Goal: Transaction & Acquisition: Purchase product/service

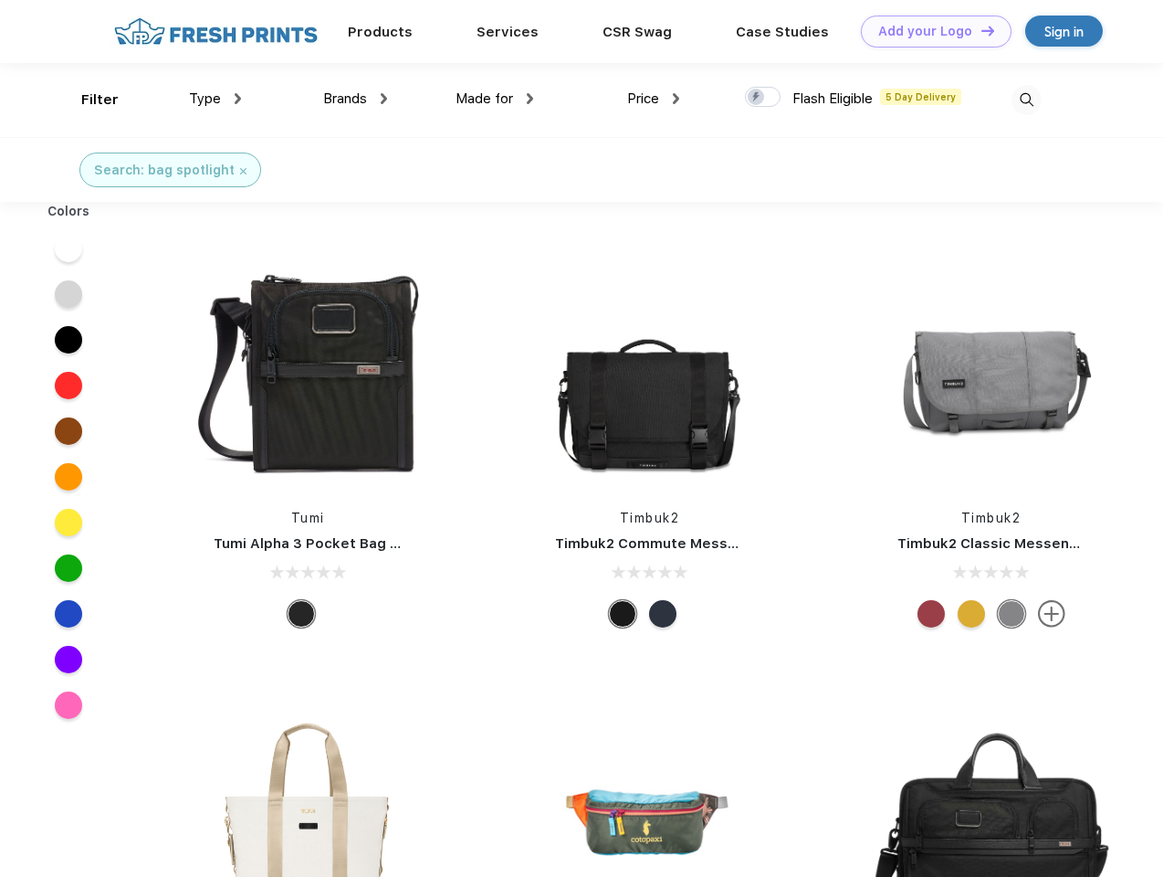
scroll to position [1, 0]
click at [930, 31] on link "Add your Logo Design Tool" at bounding box center [936, 32] width 151 height 32
click at [0, 0] on div "Design Tool" at bounding box center [0, 0] width 0 height 0
click at [980, 30] on link "Add your Logo Design Tool" at bounding box center [936, 32] width 151 height 32
click at [88, 100] on div "Filter" at bounding box center [99, 99] width 37 height 21
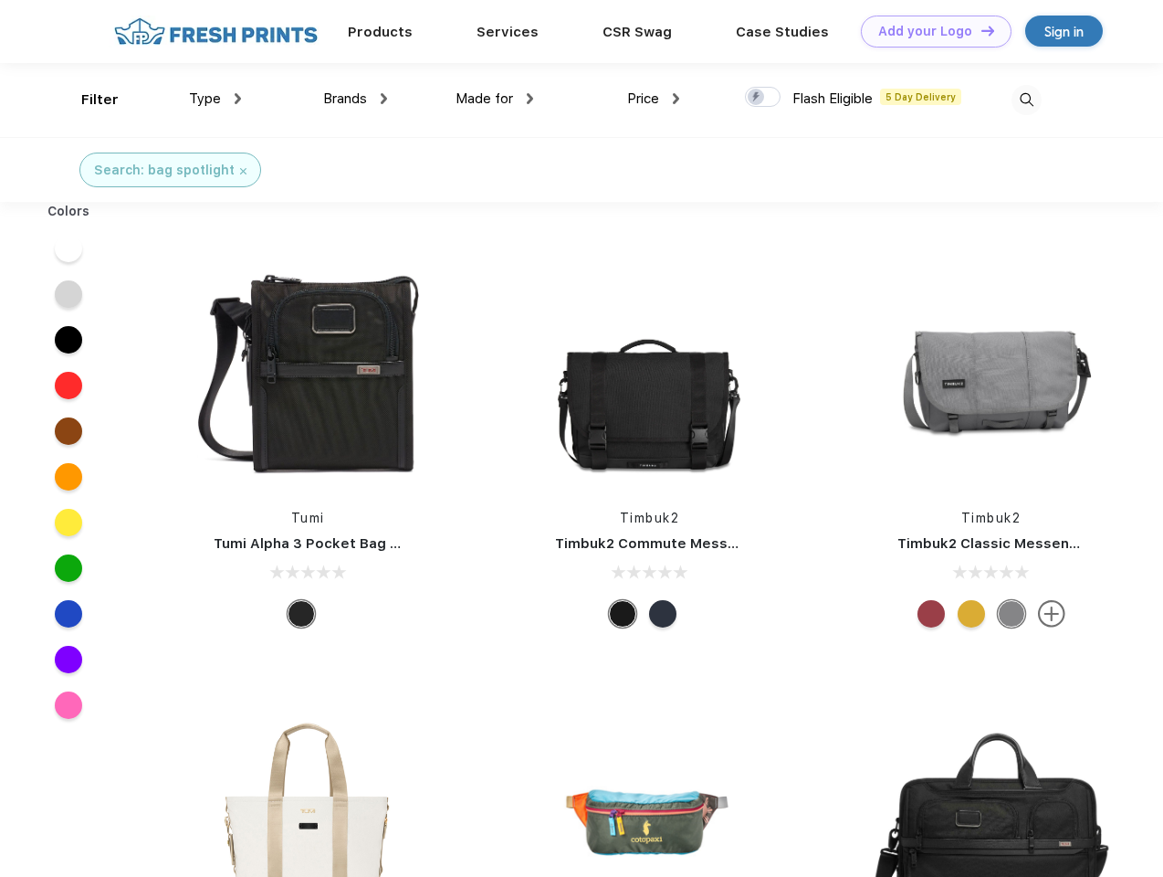
click at [215, 99] on span "Type" at bounding box center [205, 98] width 32 height 16
click at [355, 99] on span "Brands" at bounding box center [345, 98] width 44 height 16
click at [495, 99] on span "Made for" at bounding box center [485, 98] width 58 height 16
click at [654, 99] on span "Price" at bounding box center [643, 98] width 32 height 16
click at [763, 98] on div at bounding box center [763, 97] width 36 height 20
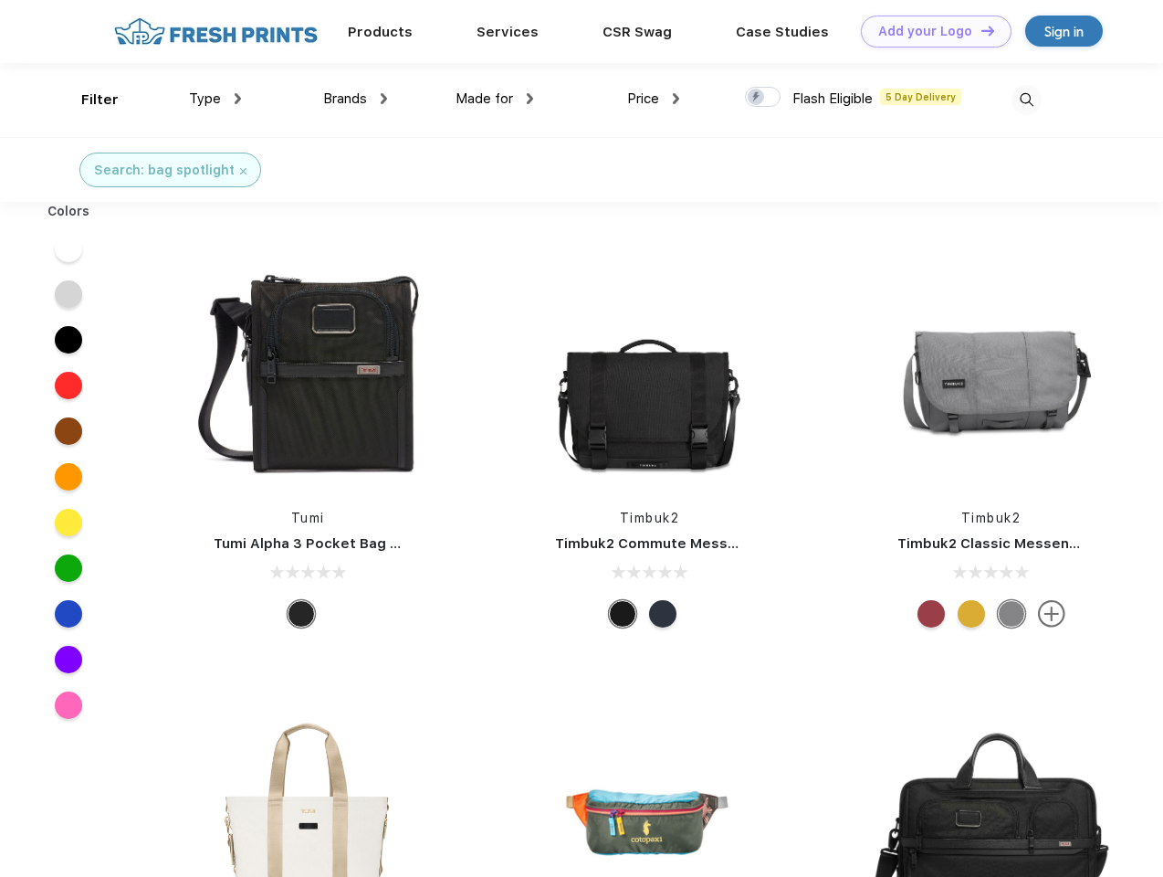
click at [757, 98] on input "checkbox" at bounding box center [751, 92] width 12 height 12
click at [1026, 100] on img at bounding box center [1027, 100] width 30 height 30
